Goal: Information Seeking & Learning: Learn about a topic

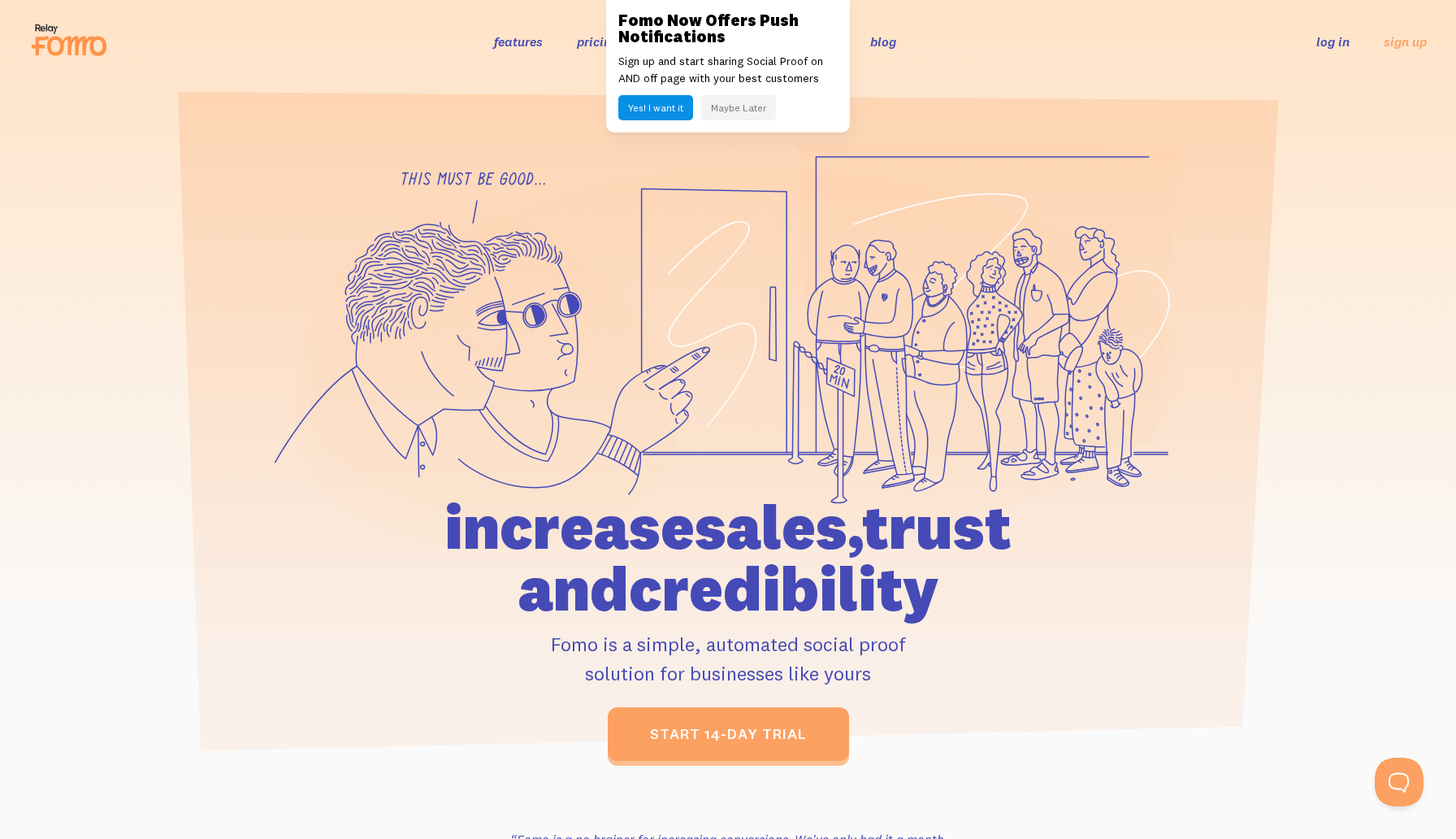
click at [744, 110] on button "Maybe Later" at bounding box center [739, 108] width 75 height 25
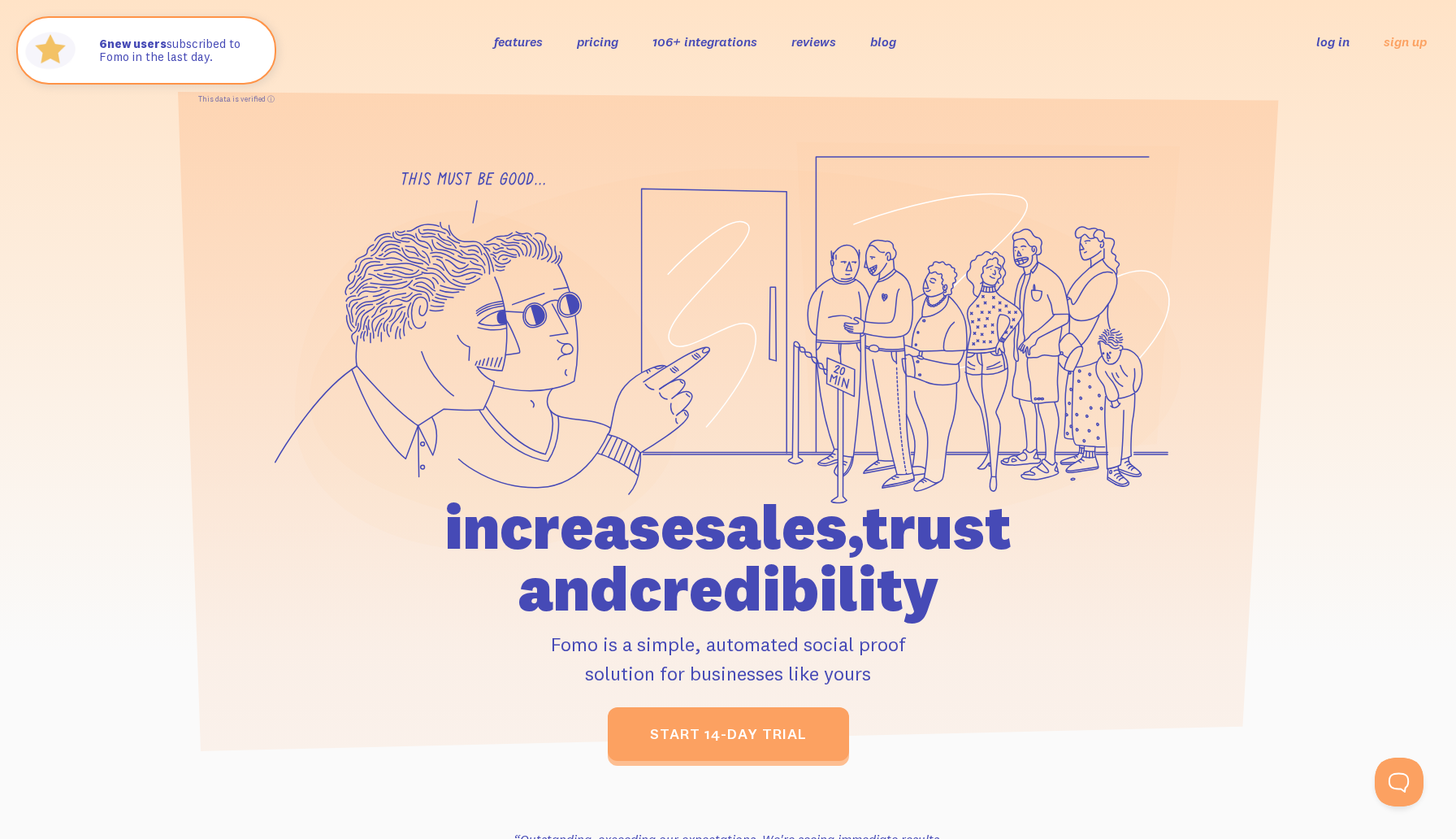
click at [163, 603] on div at bounding box center [728, 451] width 1456 height 619
click at [44, 24] on icon at bounding box center [69, 40] width 79 height 40
click at [690, 37] on link "106+ integrations" at bounding box center [705, 41] width 105 height 16
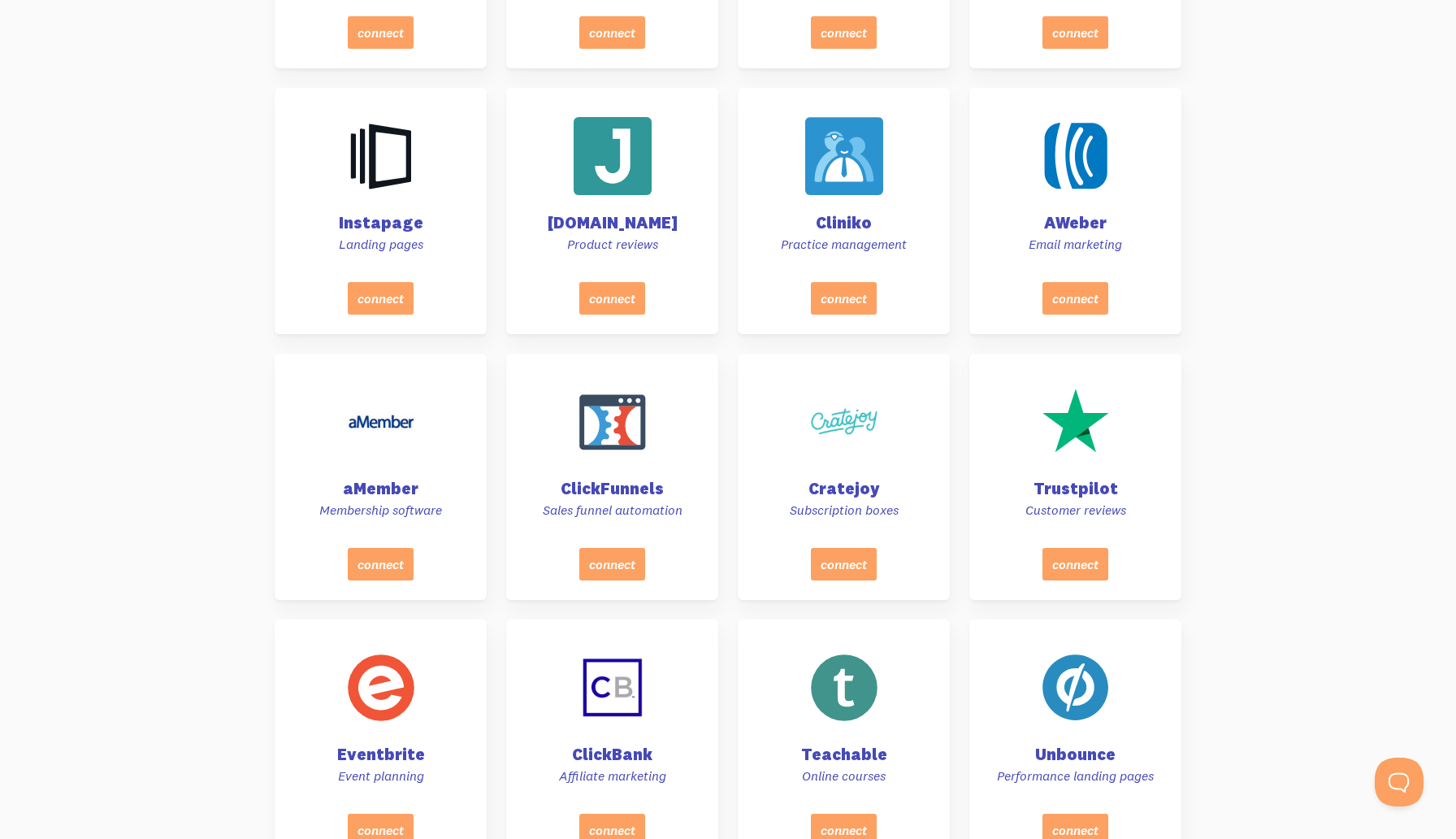
scroll to position [1629, 0]
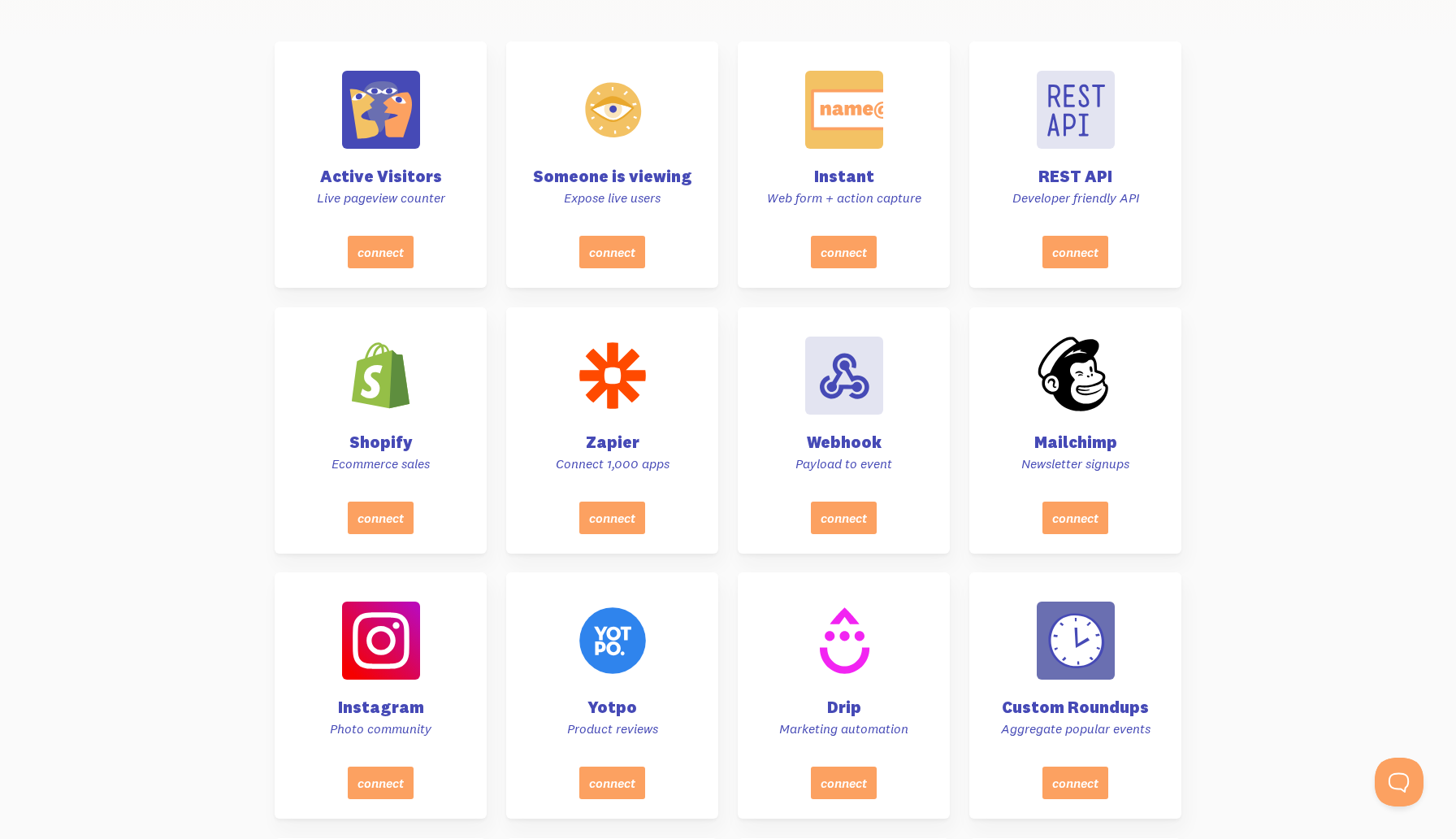
scroll to position [0, 0]
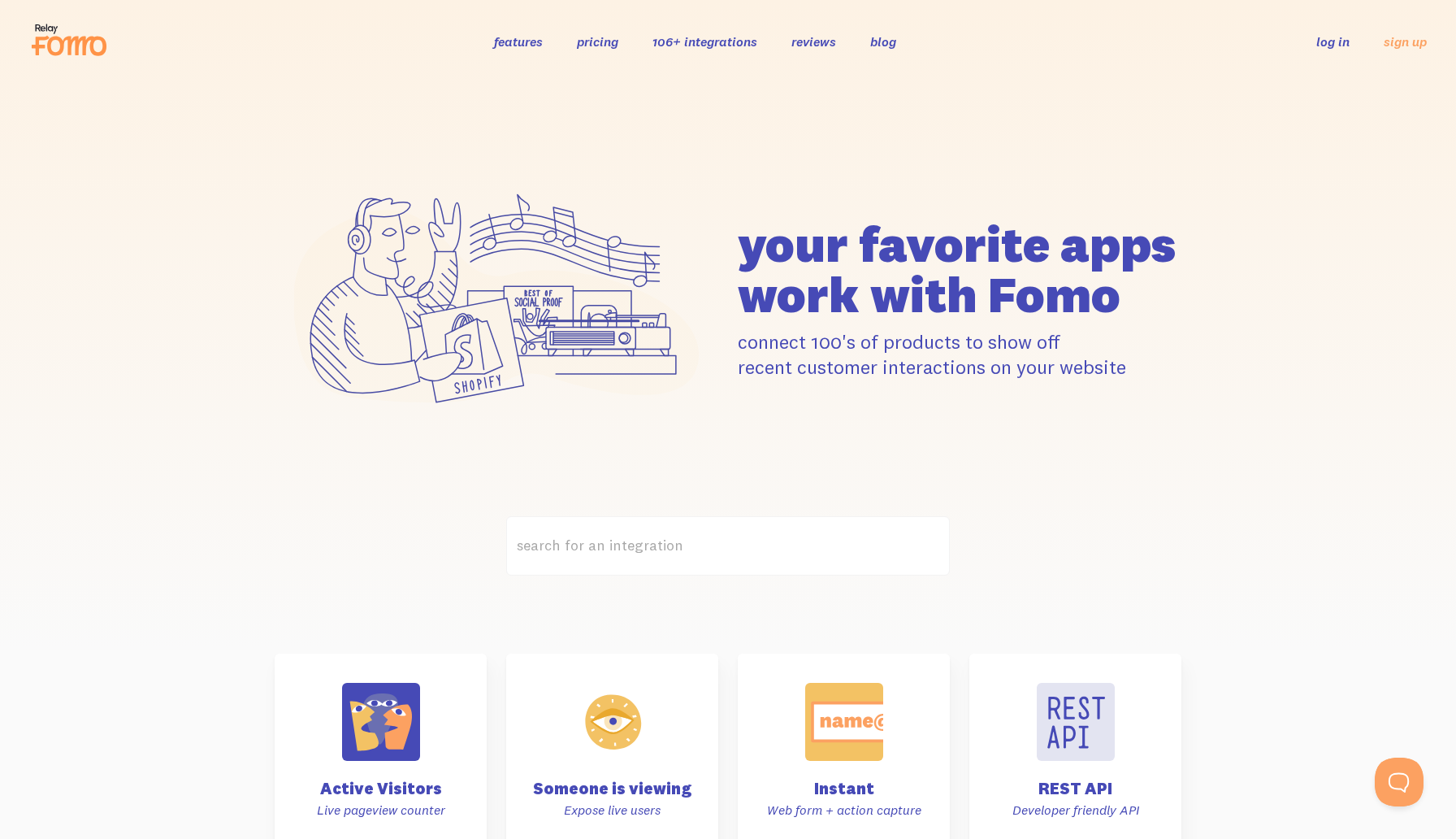
click at [878, 41] on link "blog" at bounding box center [883, 41] width 26 height 16
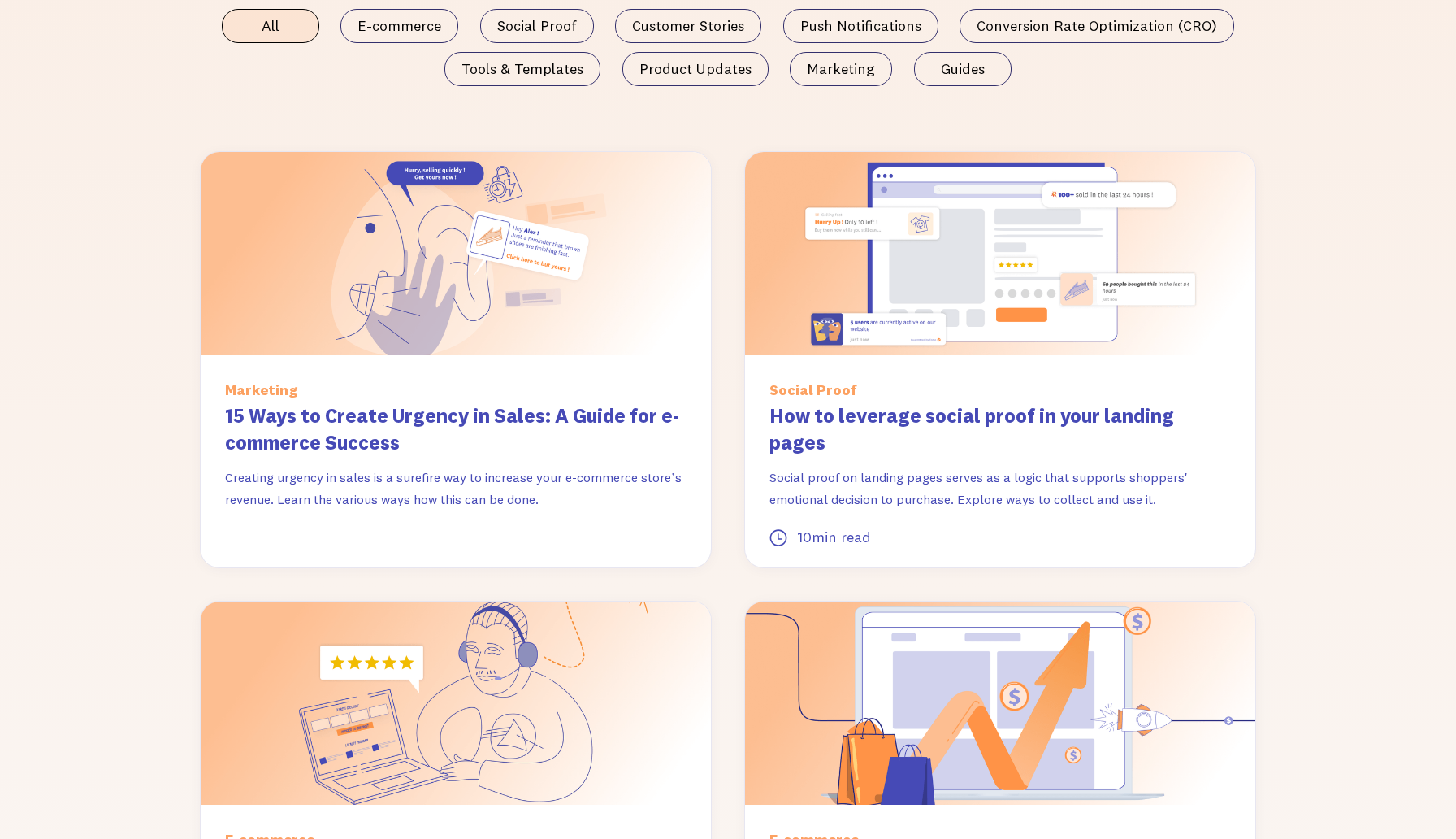
scroll to position [1315, 0]
